Goal: Transaction & Acquisition: Purchase product/service

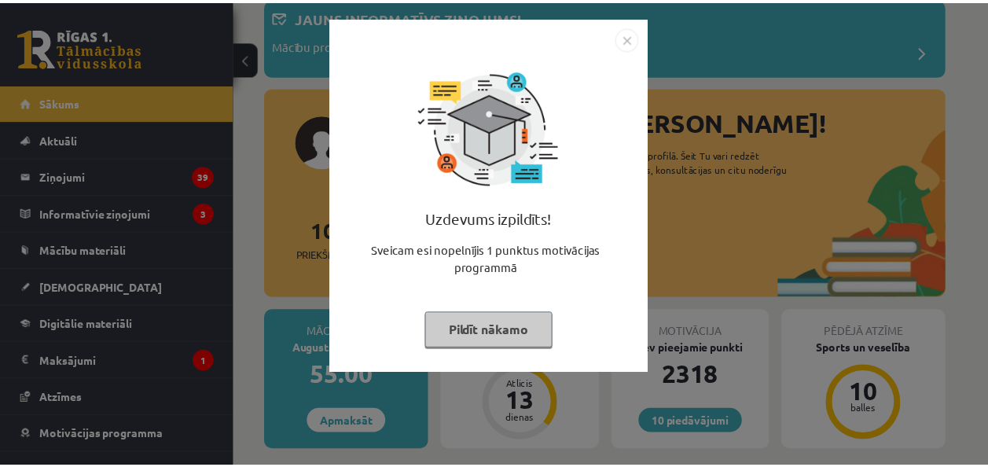
scroll to position [94, 0]
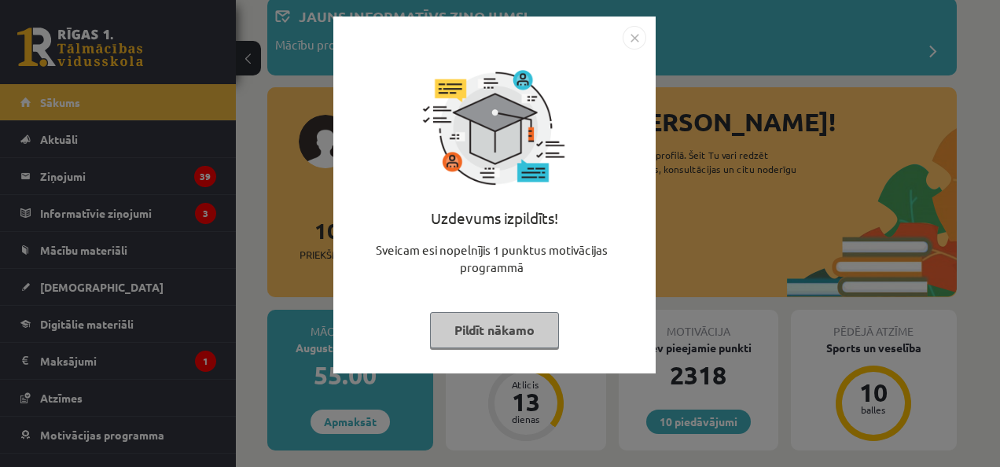
click at [635, 28] on img "Close" at bounding box center [634, 38] width 24 height 24
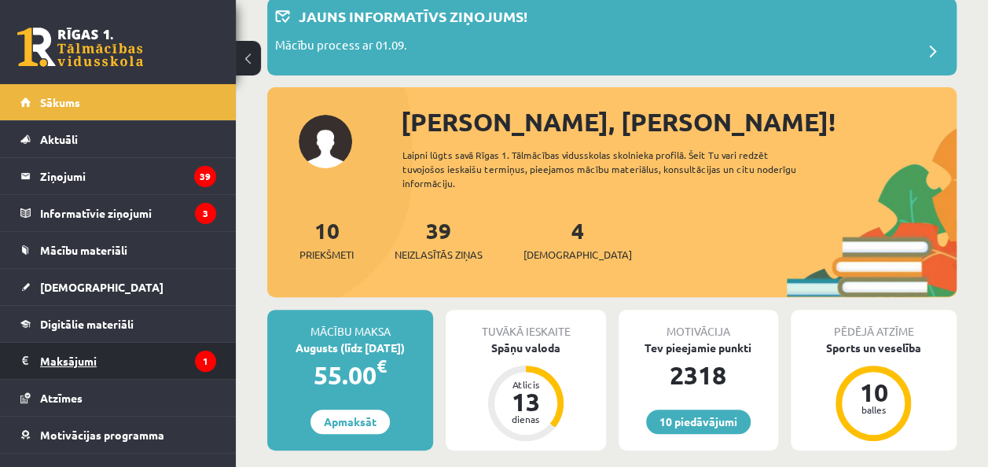
click at [63, 362] on legend "Maksājumi 1" at bounding box center [128, 361] width 176 height 36
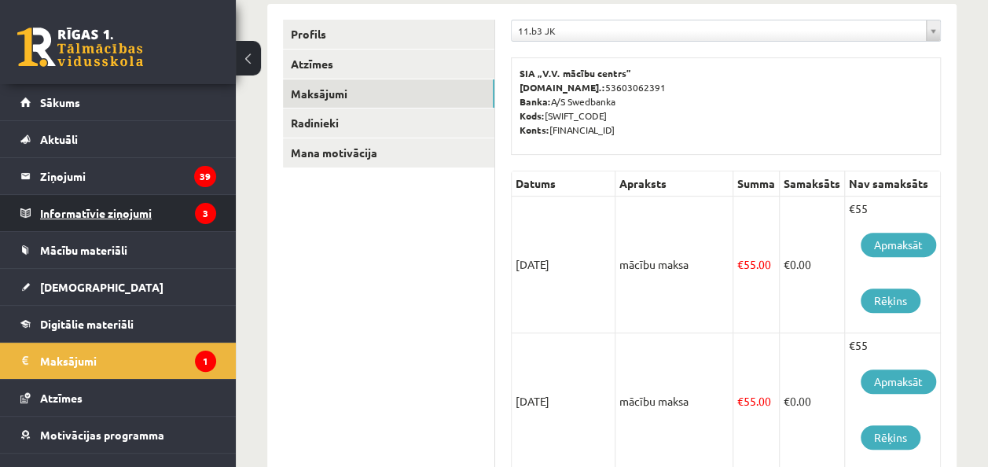
scroll to position [57, 0]
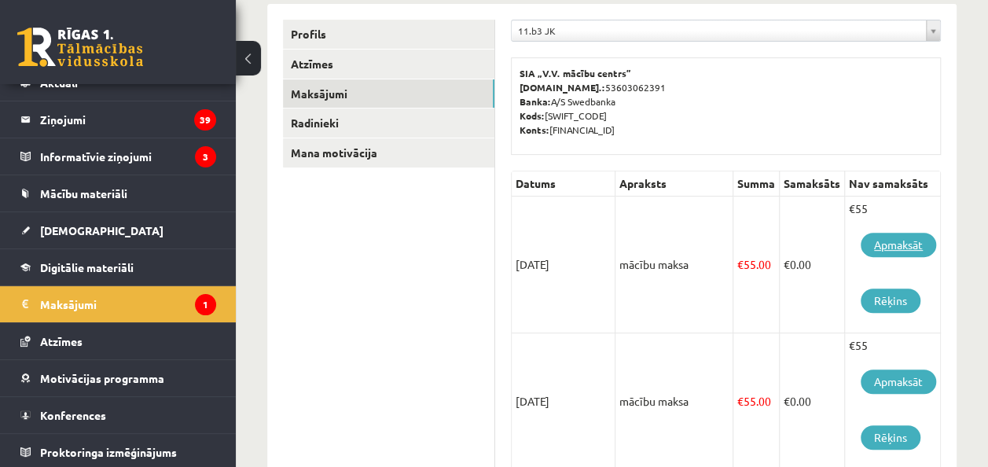
click at [906, 242] on link "Apmaksāt" at bounding box center [897, 245] width 75 height 24
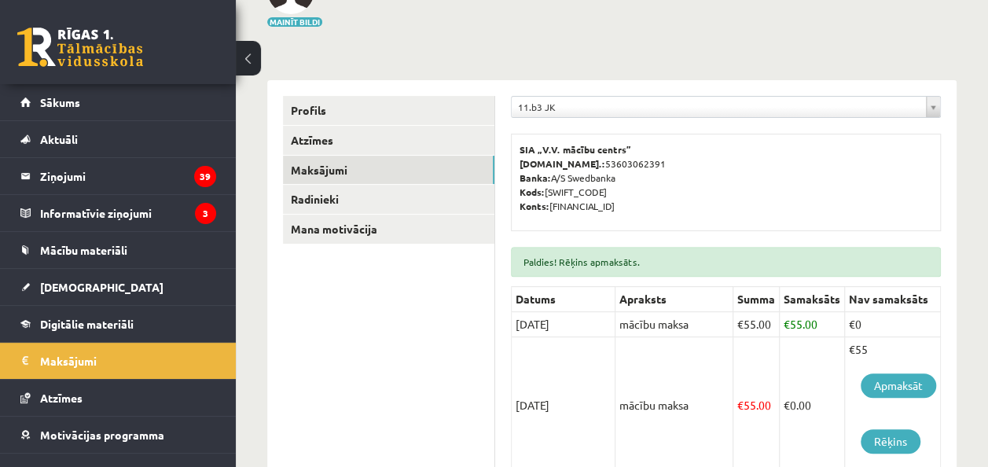
scroll to position [165, 0]
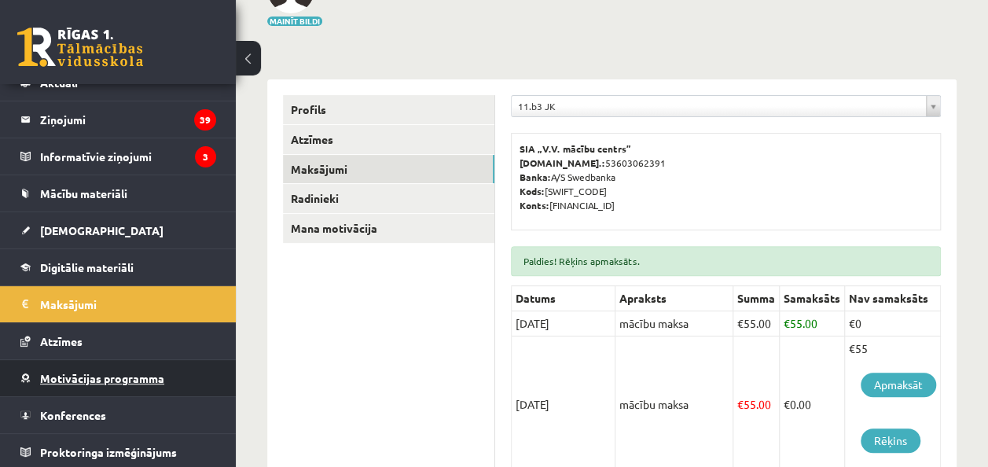
scroll to position [50, 0]
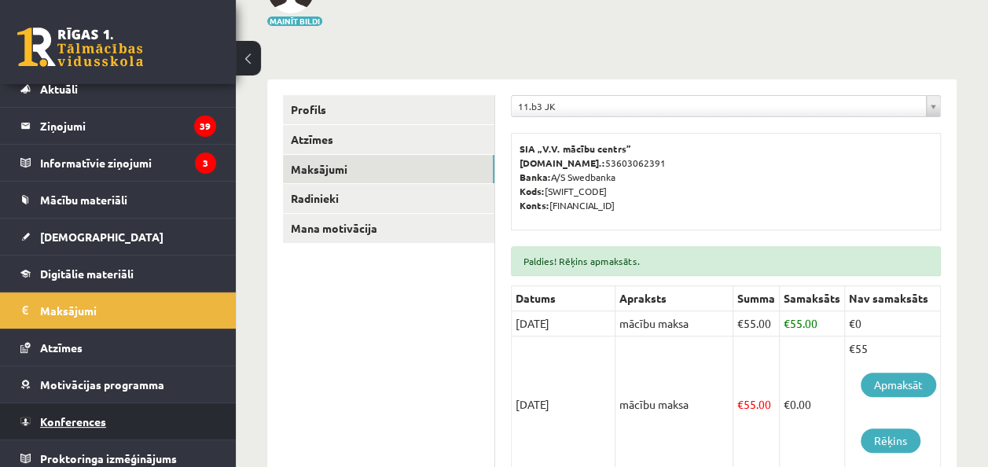
click at [91, 423] on span "Konferences" at bounding box center [73, 421] width 66 height 14
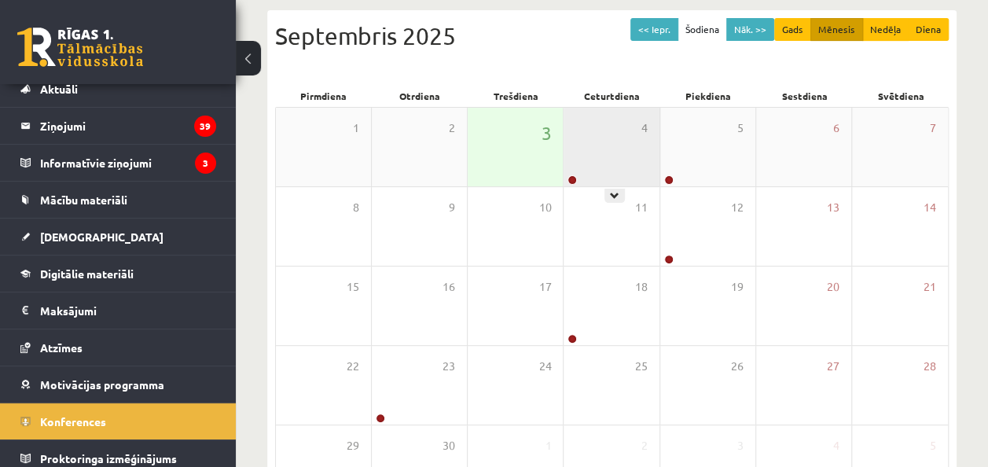
click at [619, 156] on div "4" at bounding box center [610, 147] width 95 height 79
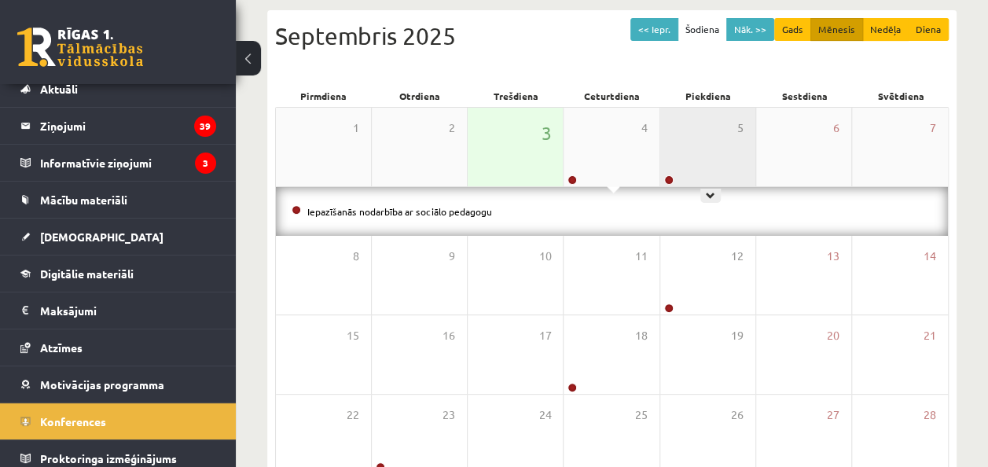
click at [674, 141] on div "5" at bounding box center [707, 147] width 95 height 79
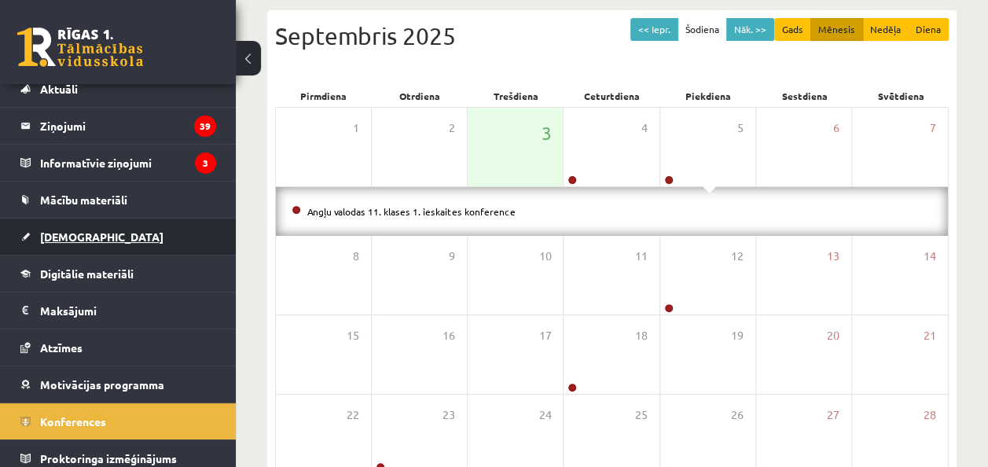
click at [86, 229] on span "[DEMOGRAPHIC_DATA]" at bounding box center [101, 236] width 123 height 14
